Goal: Find contact information: Find contact information

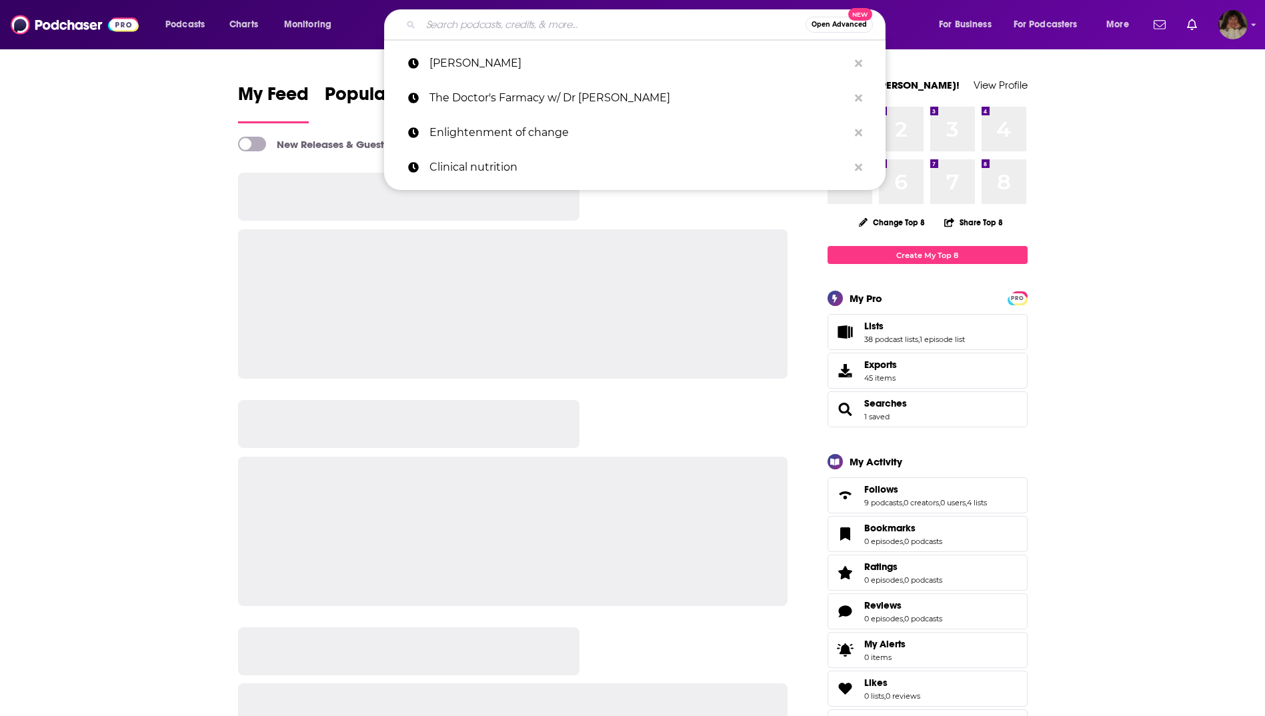
click at [455, 27] on input "Search podcasts, credits, & more..." at bounding box center [613, 24] width 385 height 21
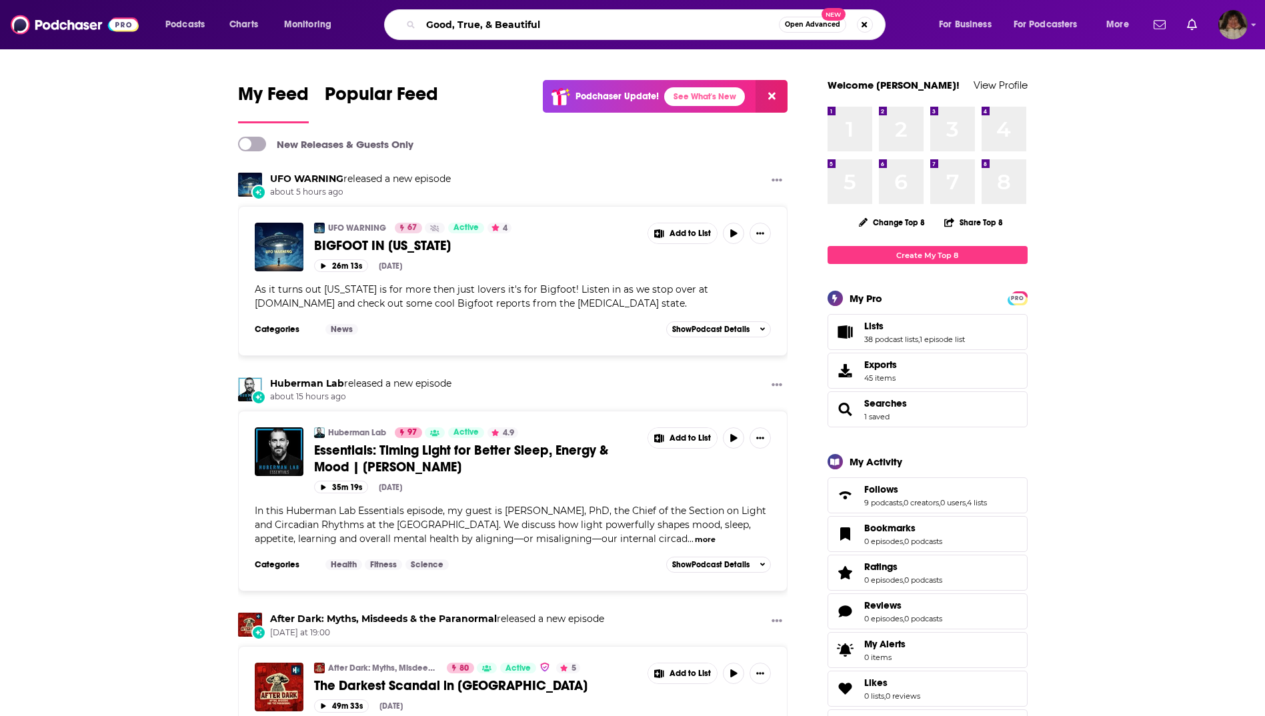
type input "Good, True, & Beautiful"
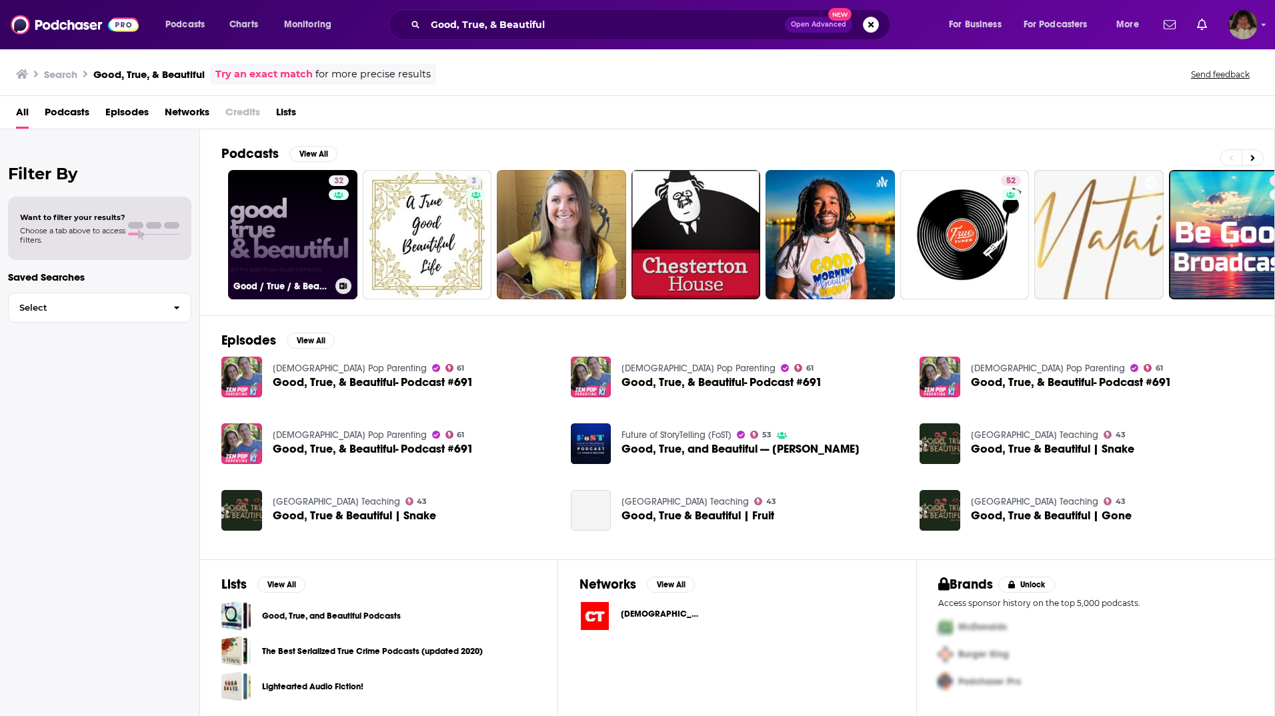
click at [285, 218] on link "32 Good / True / & Beautiful | with [PERSON_NAME]" at bounding box center [292, 234] width 129 height 129
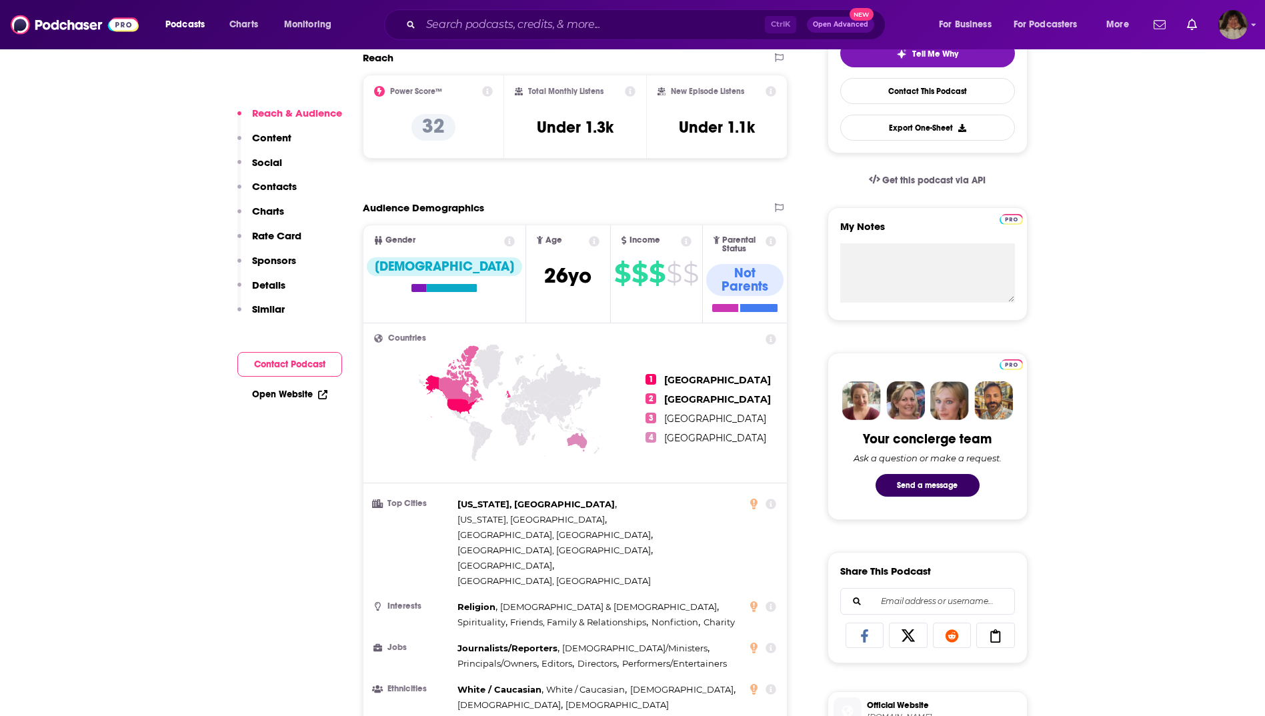
scroll to position [667, 0]
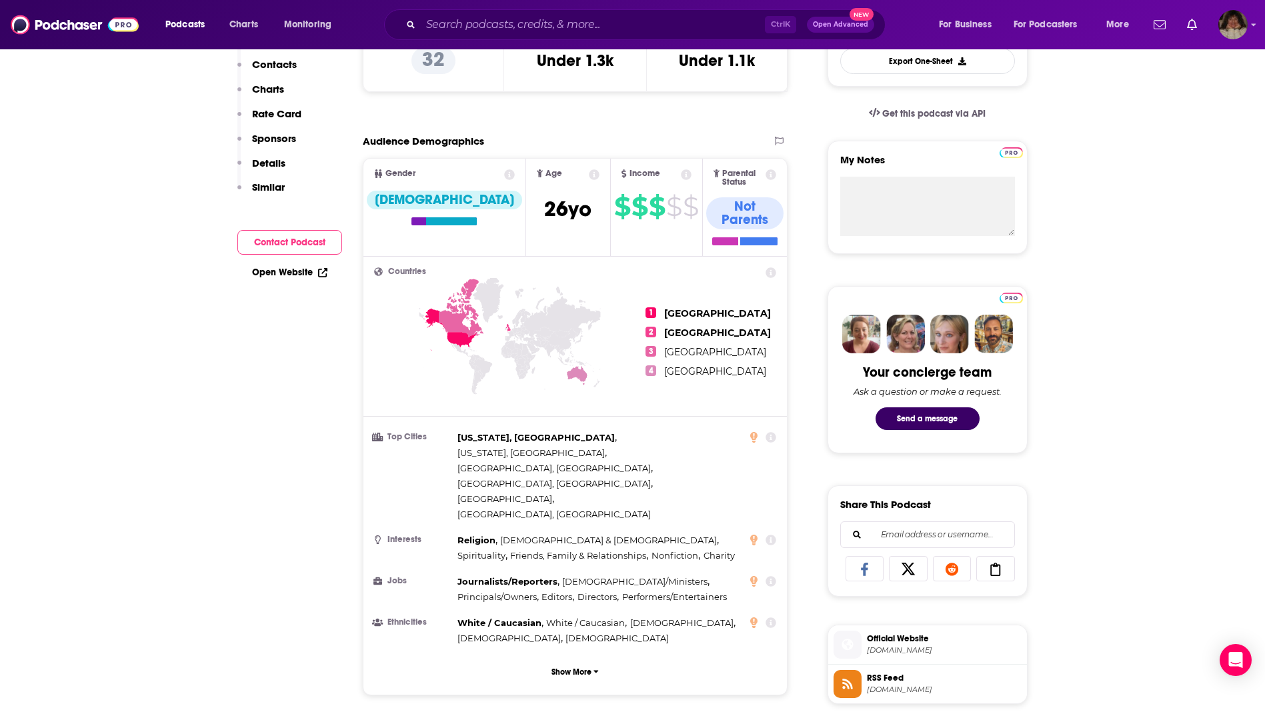
scroll to position [67, 0]
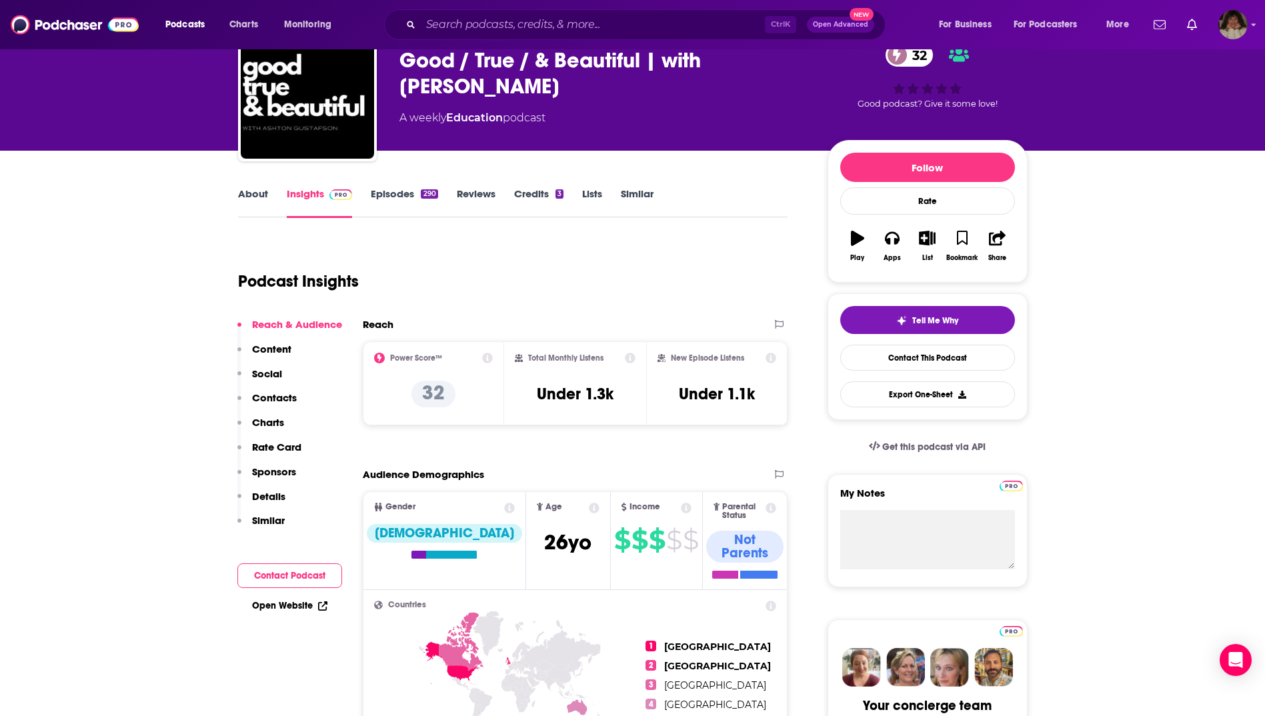
click at [251, 198] on link "About" at bounding box center [253, 202] width 30 height 31
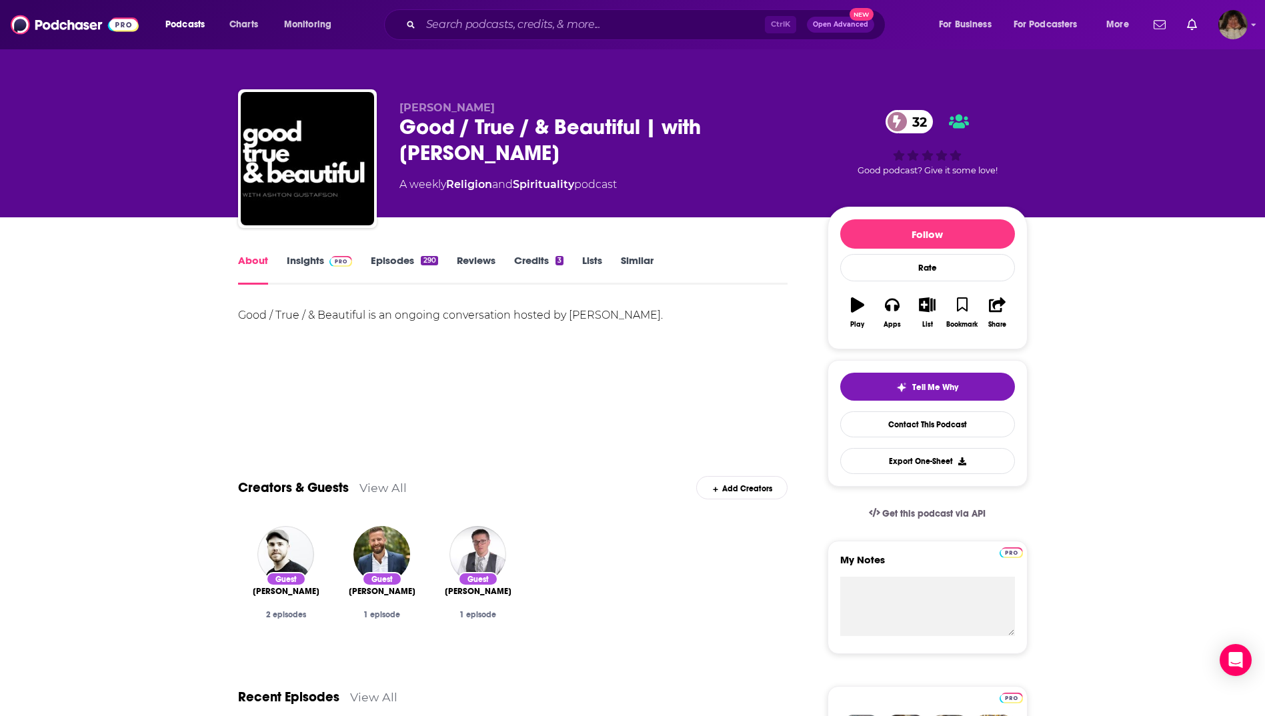
click at [303, 261] on link "Insights" at bounding box center [320, 269] width 66 height 31
